Goal: Check status: Check status

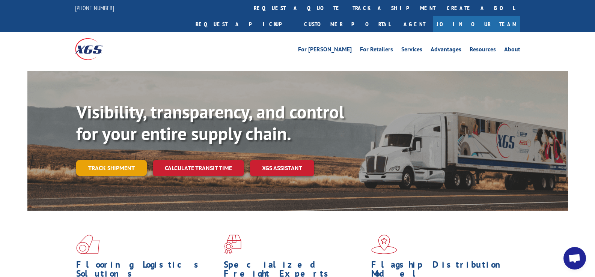
click at [108, 160] on link "Track shipment" at bounding box center [111, 168] width 71 height 16
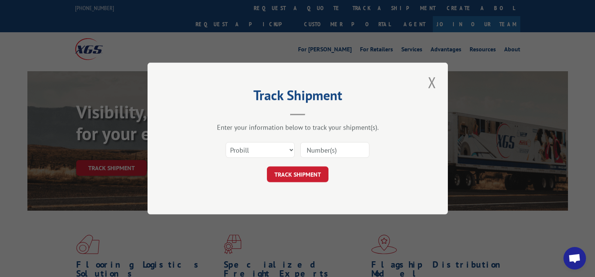
click at [323, 149] on input at bounding box center [334, 150] width 69 height 16
paste input "17460388"
type input "17460388"
click at [318, 172] on button "TRACK SHIPMENT" at bounding box center [298, 175] width 62 height 16
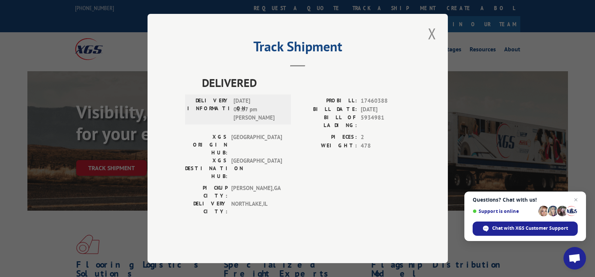
drag, startPoint x: 432, startPoint y: 53, endPoint x: 332, endPoint y: 28, distance: 103.1
click at [428, 44] on button "Close modal" at bounding box center [432, 33] width 13 height 21
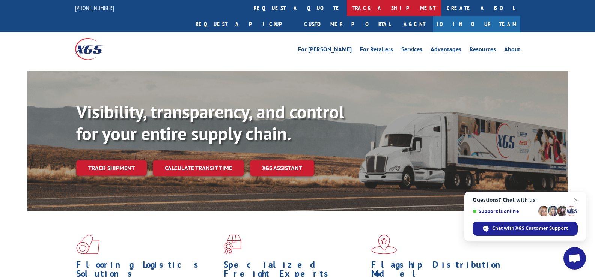
click at [347, 7] on link "track a shipment" at bounding box center [394, 8] width 94 height 16
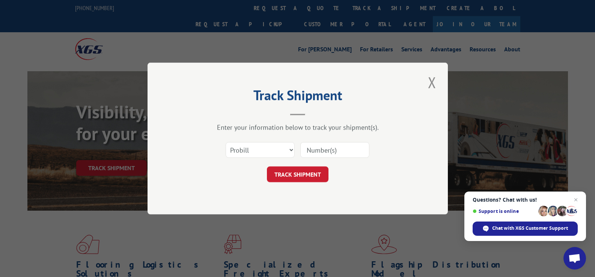
click at [341, 150] on input at bounding box center [334, 150] width 69 height 16
paste input "17461945"
type input "17461945"
click at [312, 170] on button "TRACK SHIPMENT" at bounding box center [298, 175] width 62 height 16
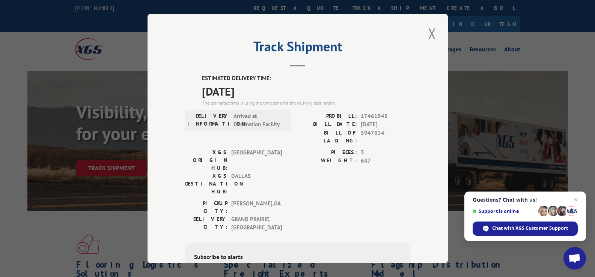
click at [426, 36] on button "Close modal" at bounding box center [432, 33] width 13 height 21
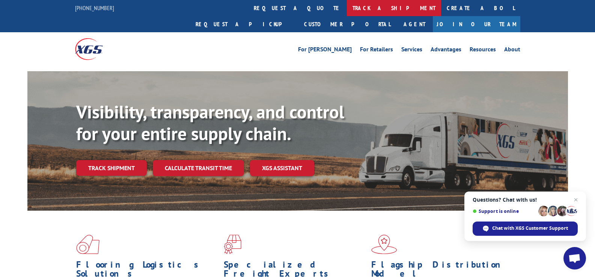
click at [347, 5] on link "track a shipment" at bounding box center [394, 8] width 94 height 16
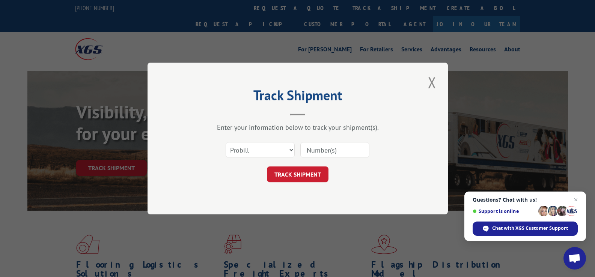
click at [342, 152] on input at bounding box center [334, 150] width 69 height 16
paste input "17461753"
type input "17461753"
click at [315, 179] on button "TRACK SHIPMENT" at bounding box center [298, 175] width 62 height 16
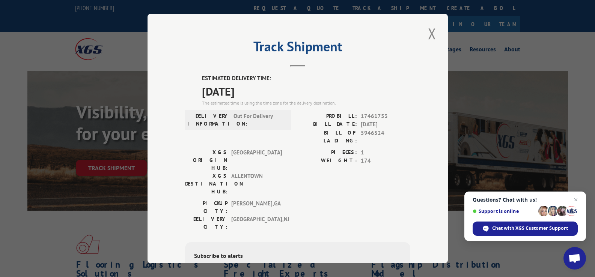
drag, startPoint x: 426, startPoint y: 35, endPoint x: 326, endPoint y: 15, distance: 101.8
click at [417, 32] on div "Track Shipment ESTIMATED DELIVERY TIME: [DATE] The estimated time is using the …" at bounding box center [298, 139] width 300 height 250
click at [427, 35] on button "Close modal" at bounding box center [432, 33] width 13 height 21
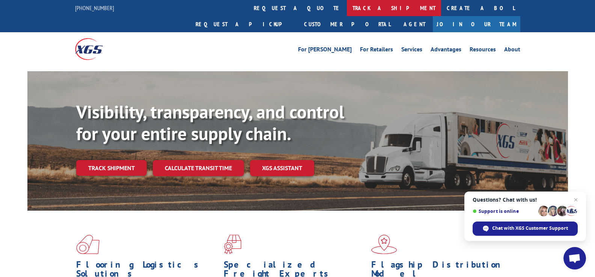
click at [347, 7] on link "track a shipment" at bounding box center [394, 8] width 94 height 16
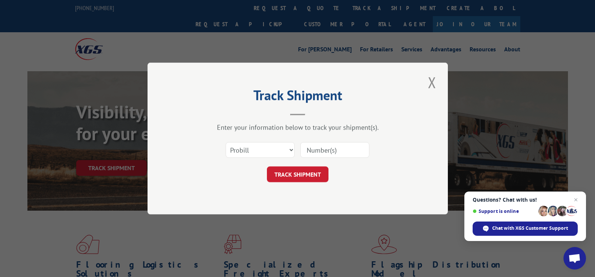
click at [327, 149] on input at bounding box center [334, 150] width 69 height 16
paste input "17461946"
type input "17461946"
click at [312, 178] on button "TRACK SHIPMENT" at bounding box center [298, 175] width 62 height 16
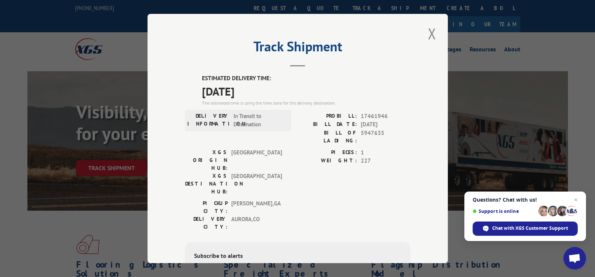
drag, startPoint x: 433, startPoint y: 32, endPoint x: 381, endPoint y: 20, distance: 53.7
click at [428, 31] on button "Close modal" at bounding box center [432, 33] width 13 height 21
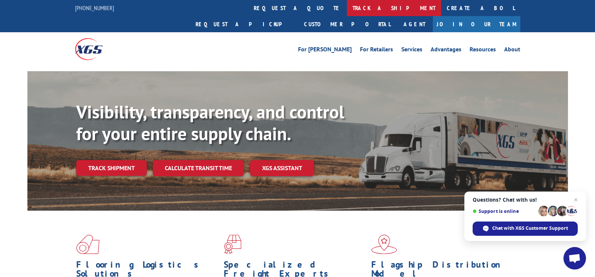
click at [347, 3] on link "track a shipment" at bounding box center [394, 8] width 94 height 16
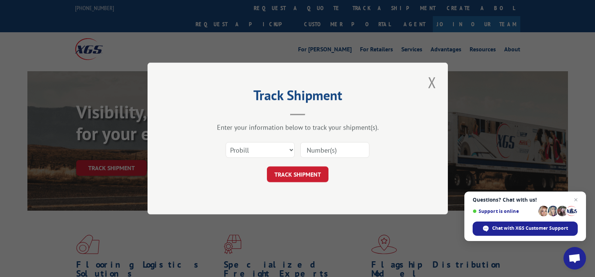
click at [333, 151] on input at bounding box center [334, 150] width 69 height 16
paste input "17462532"
type input "17462532"
click at [311, 176] on button "TRACK SHIPMENT" at bounding box center [298, 175] width 62 height 16
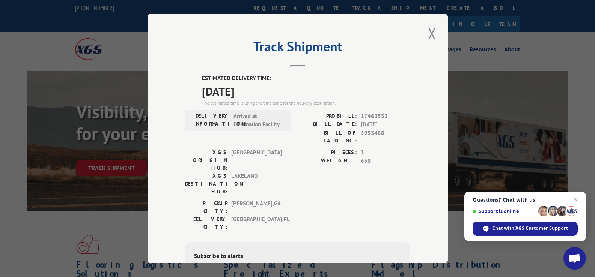
click at [427, 33] on button "Close modal" at bounding box center [432, 33] width 13 height 21
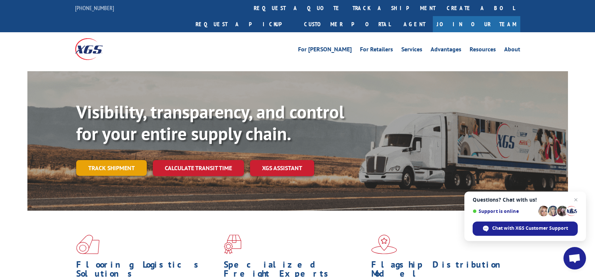
click at [115, 160] on link "Track shipment" at bounding box center [111, 168] width 71 height 16
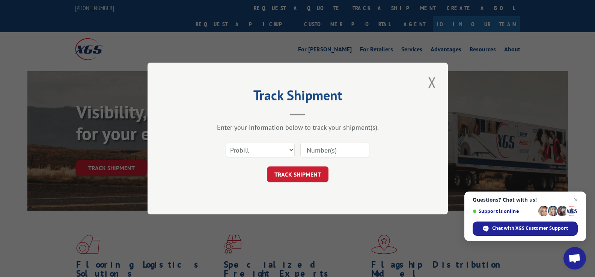
click at [325, 145] on input at bounding box center [334, 150] width 69 height 16
paste input "17462360"
type input "17462360"
click at [310, 170] on button "TRACK SHIPMENT" at bounding box center [298, 175] width 62 height 16
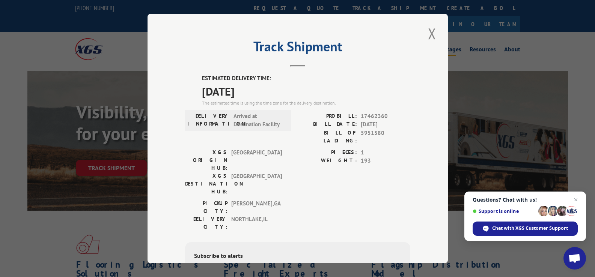
click at [429, 31] on button "Close modal" at bounding box center [432, 33] width 13 height 21
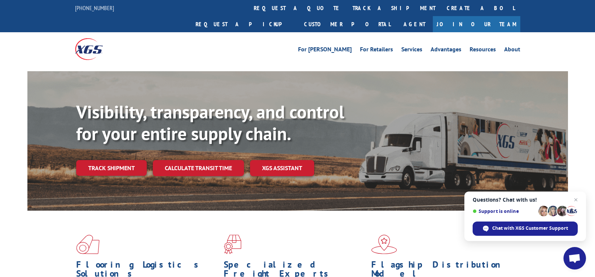
drag, startPoint x: 136, startPoint y: 150, endPoint x: 146, endPoint y: 149, distance: 9.8
click at [136, 160] on link "Track shipment" at bounding box center [111, 168] width 71 height 16
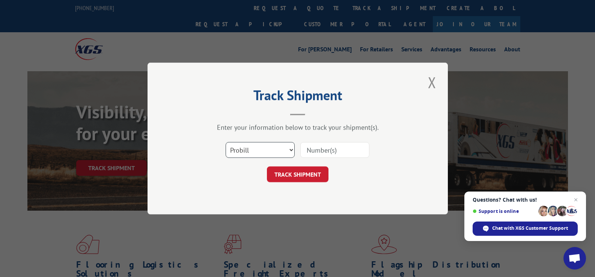
click at [241, 153] on select "Select category... Probill BOL PO" at bounding box center [260, 150] width 69 height 16
select select "po"
click at [226, 142] on select "Select category... Probill BOL PO" at bounding box center [260, 150] width 69 height 16
drag, startPoint x: 305, startPoint y: 148, endPoint x: 311, endPoint y: 149, distance: 6.1
click at [306, 148] on input at bounding box center [334, 150] width 69 height 16
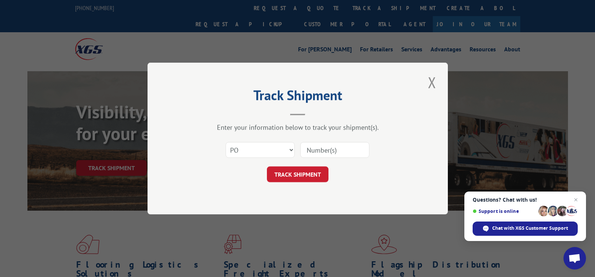
paste input "904794"
type input "904794"
click at [316, 171] on button "TRACK SHIPMENT" at bounding box center [298, 175] width 62 height 16
